Goal: Find specific page/section: Find specific page/section

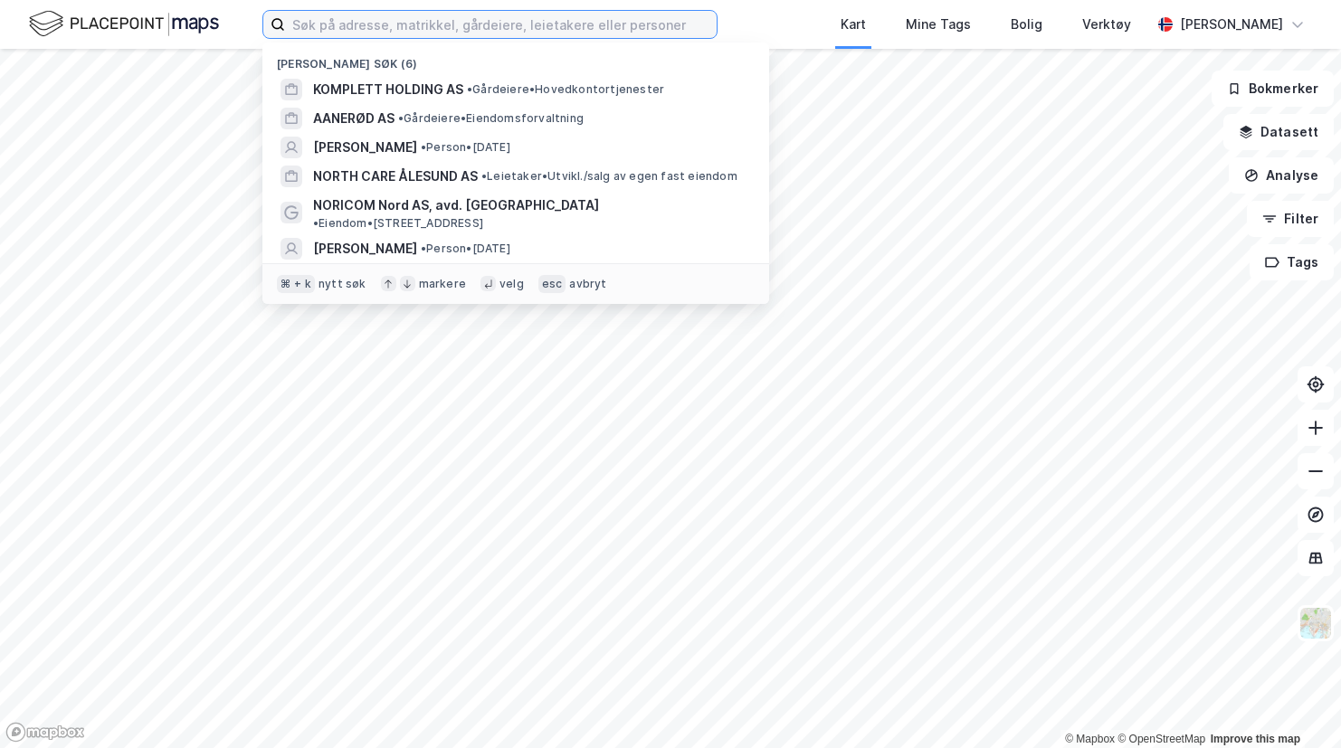
click at [434, 25] on input at bounding box center [501, 24] width 432 height 27
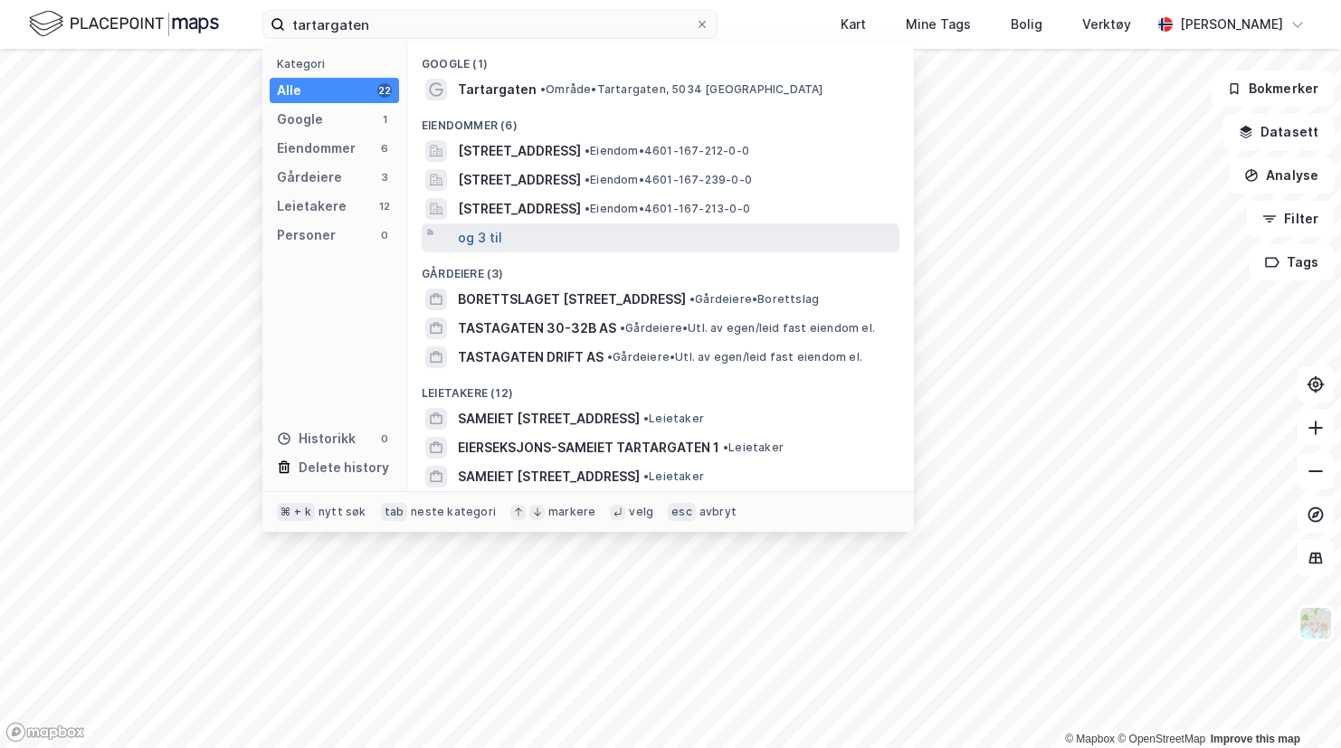
click at [479, 241] on button "og 3 til" at bounding box center [480, 238] width 44 height 22
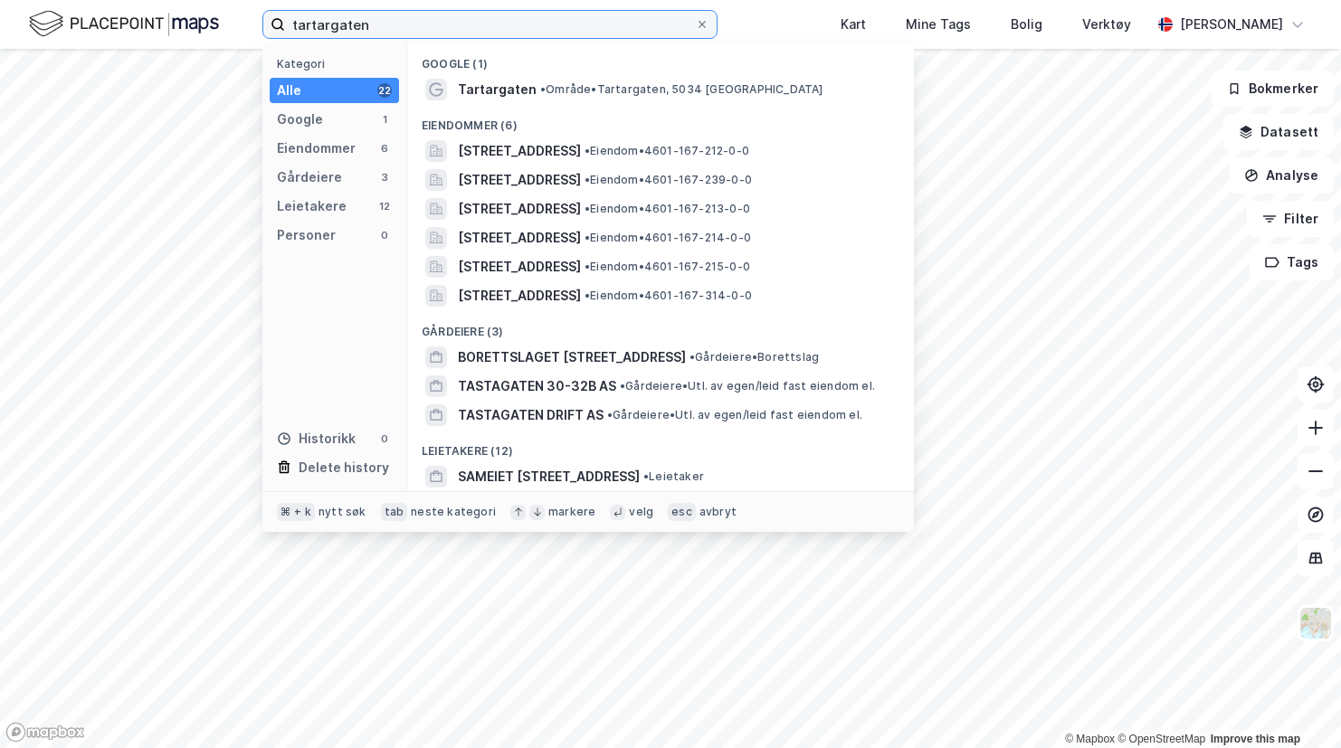
click at [462, 37] on label "tartargaten" at bounding box center [489, 24] width 455 height 29
click at [462, 37] on input "tartargaten" at bounding box center [490, 24] width 410 height 27
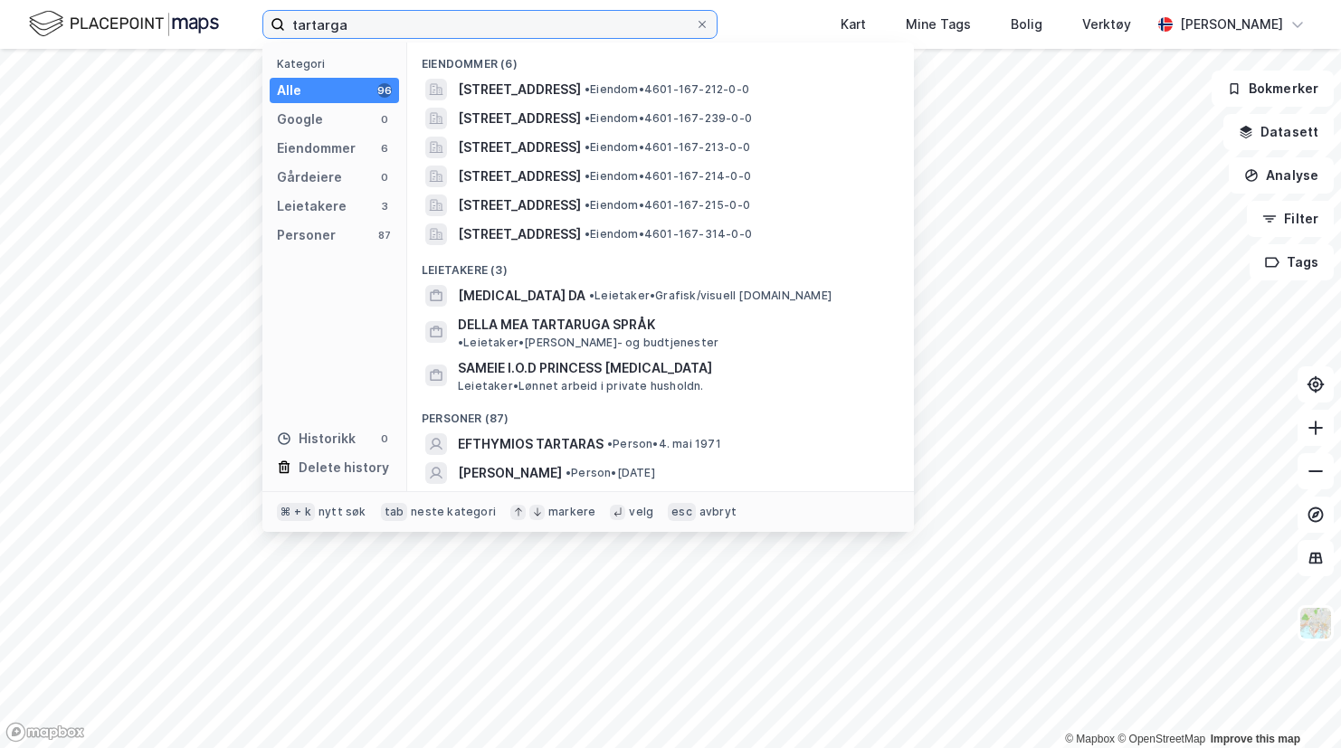
type input "tartarga"
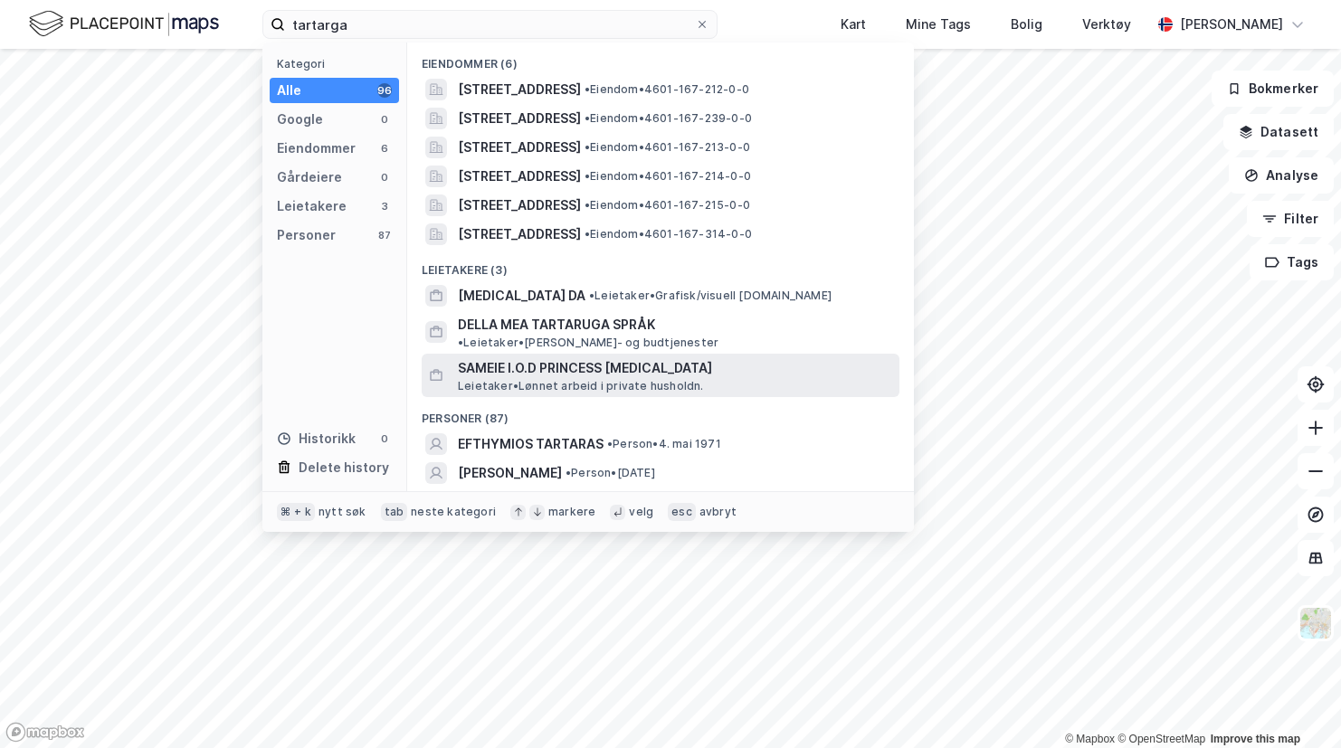
click at [668, 379] on span "Leietaker • Lønnet arbeid i private husholdn." at bounding box center [581, 386] width 246 height 14
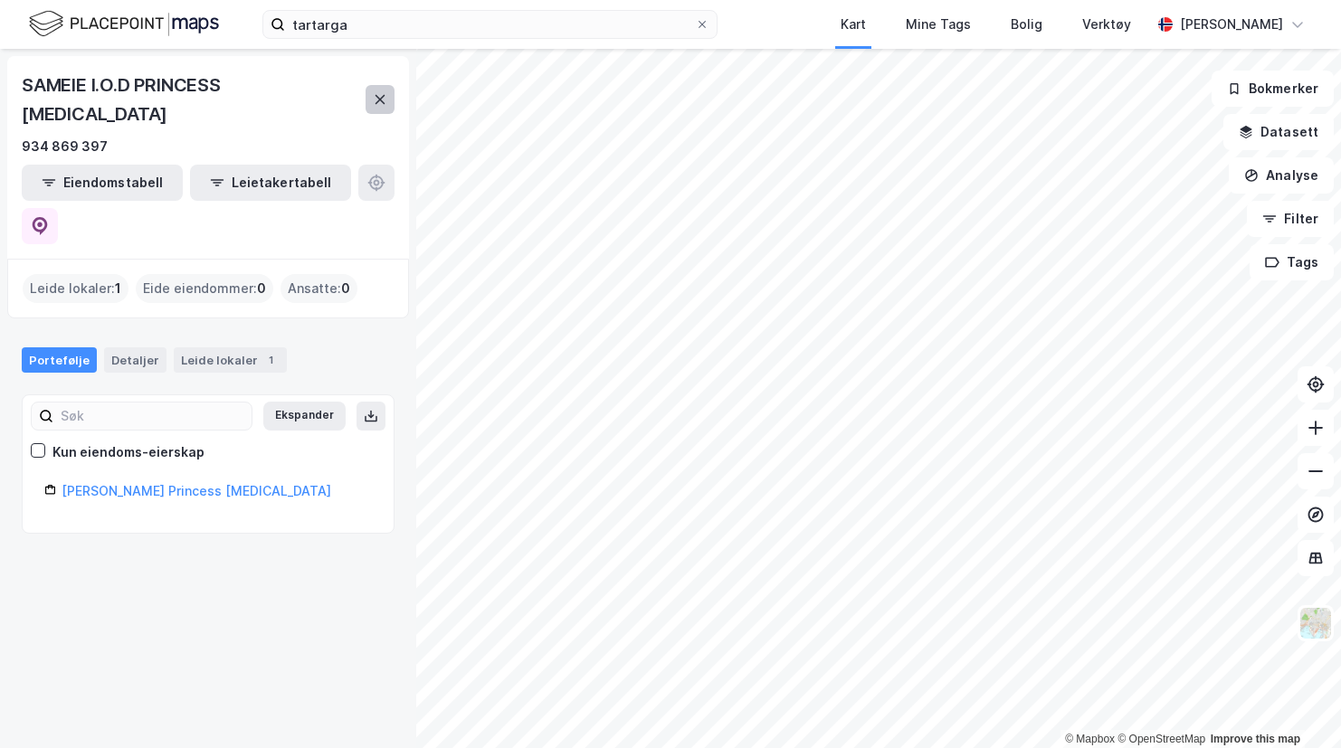
click at [379, 85] on button at bounding box center [380, 99] width 29 height 29
